Goal: Task Accomplishment & Management: Manage account settings

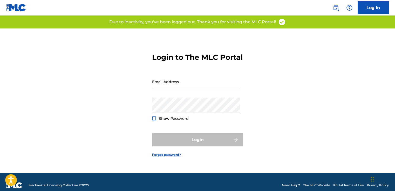
type input "[EMAIL_ADDRESS][DOMAIN_NAME]"
click at [178, 147] on div "Login" at bounding box center [197, 140] width 91 height 13
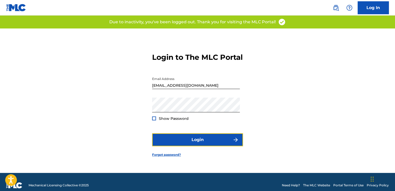
click at [178, 147] on button "Login" at bounding box center [197, 140] width 91 height 13
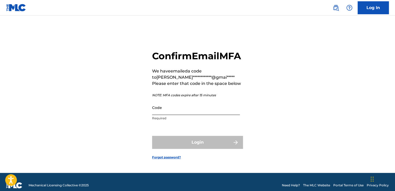
click at [170, 115] on input "Code" at bounding box center [196, 107] width 88 height 15
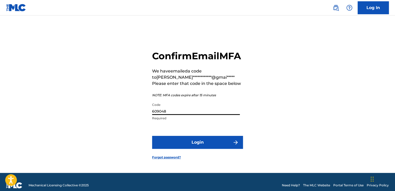
type input "609048"
click at [178, 156] on form "**********" at bounding box center [197, 101] width 91 height 145
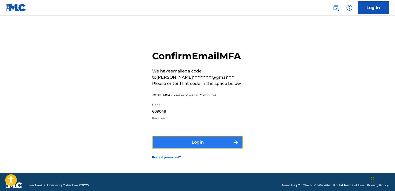
click at [177, 149] on button "Login" at bounding box center [197, 142] width 91 height 13
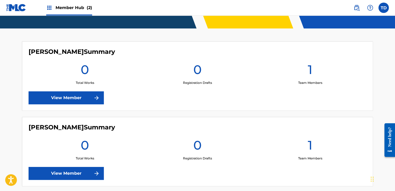
scroll to position [115, 0]
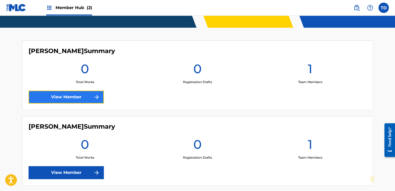
click at [96, 101] on link "View Member" at bounding box center [66, 97] width 75 height 13
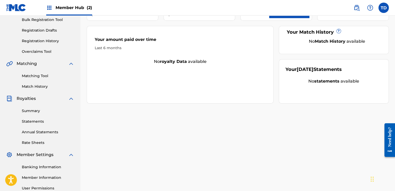
scroll to position [130, 0]
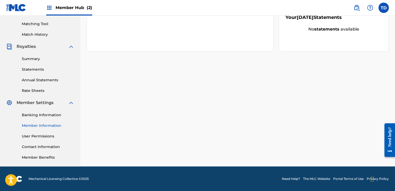
click at [46, 126] on link "Member Information" at bounding box center [48, 125] width 52 height 5
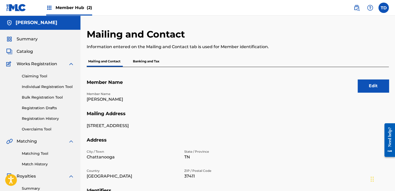
click at [141, 64] on p "Banking and Tax" at bounding box center [146, 61] width 30 height 11
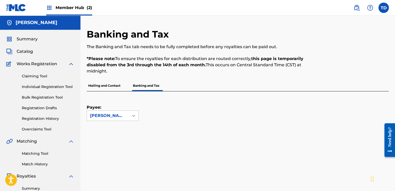
click at [103, 85] on p "Mailing and Contact" at bounding box center [104, 85] width 35 height 11
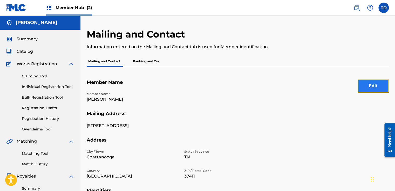
click at [358, 88] on button "Edit" at bounding box center [372, 86] width 31 height 13
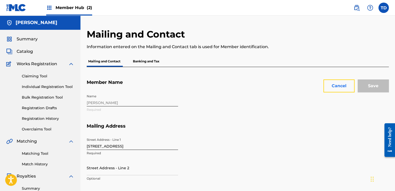
click at [347, 88] on button "Cancel" at bounding box center [338, 86] width 31 height 13
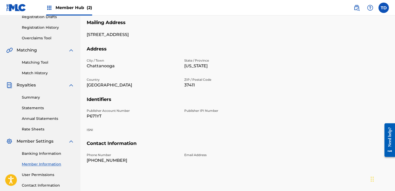
scroll to position [130, 0]
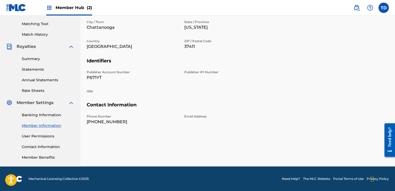
click at [389, 146] on div "Need help?" at bounding box center [389, 137] width 7 height 20
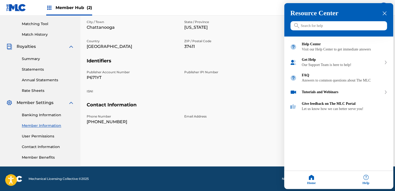
click at [384, 12] on icon "close resource center" at bounding box center [384, 14] width 4 height 4
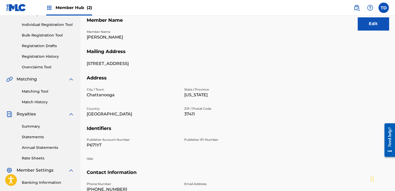
scroll to position [0, 0]
